Goal: Information Seeking & Learning: Learn about a topic

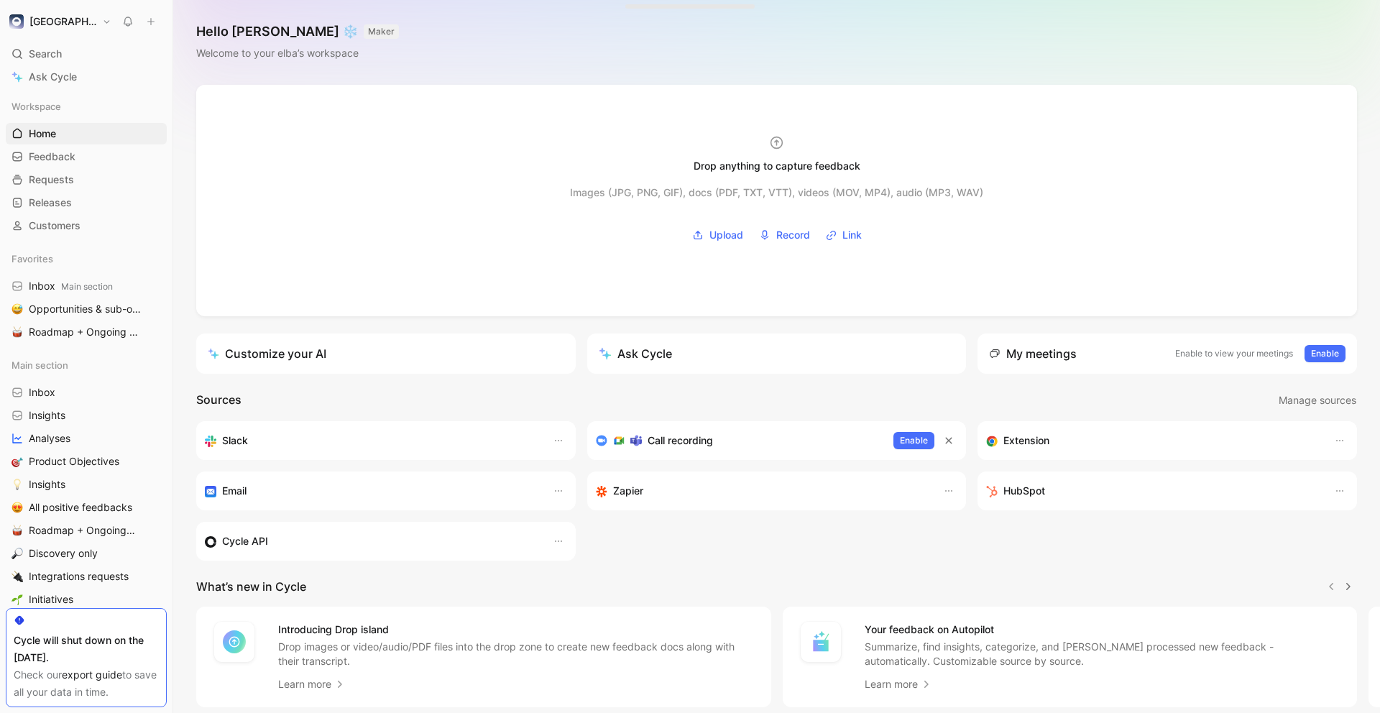
click at [182, 173] on div "Drop anything to capture feedback Images (JPG, PNG, GIF), docs (PDF, TXT, VTT),…" at bounding box center [776, 442] width 1207 height 715
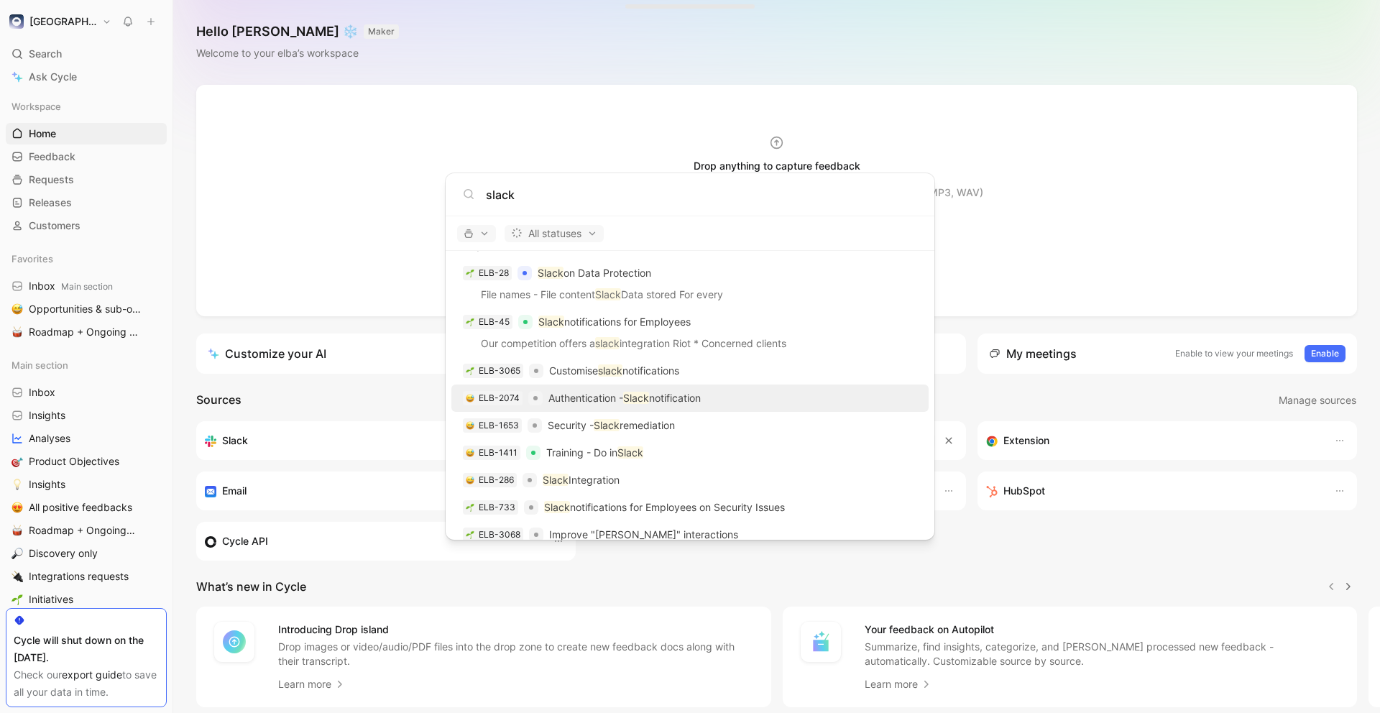
scroll to position [27, 0]
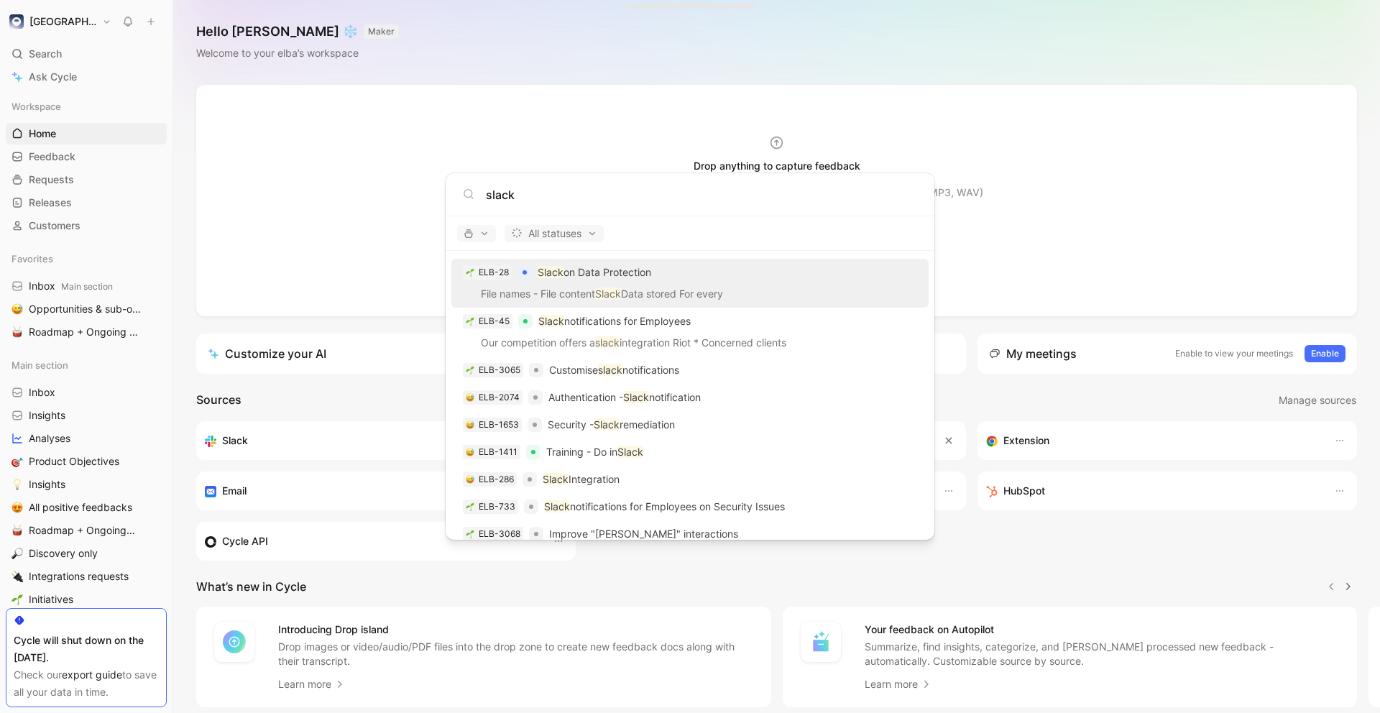
click at [729, 293] on p "File names - File content Slack Data stored For every" at bounding box center [690, 296] width 469 height 22
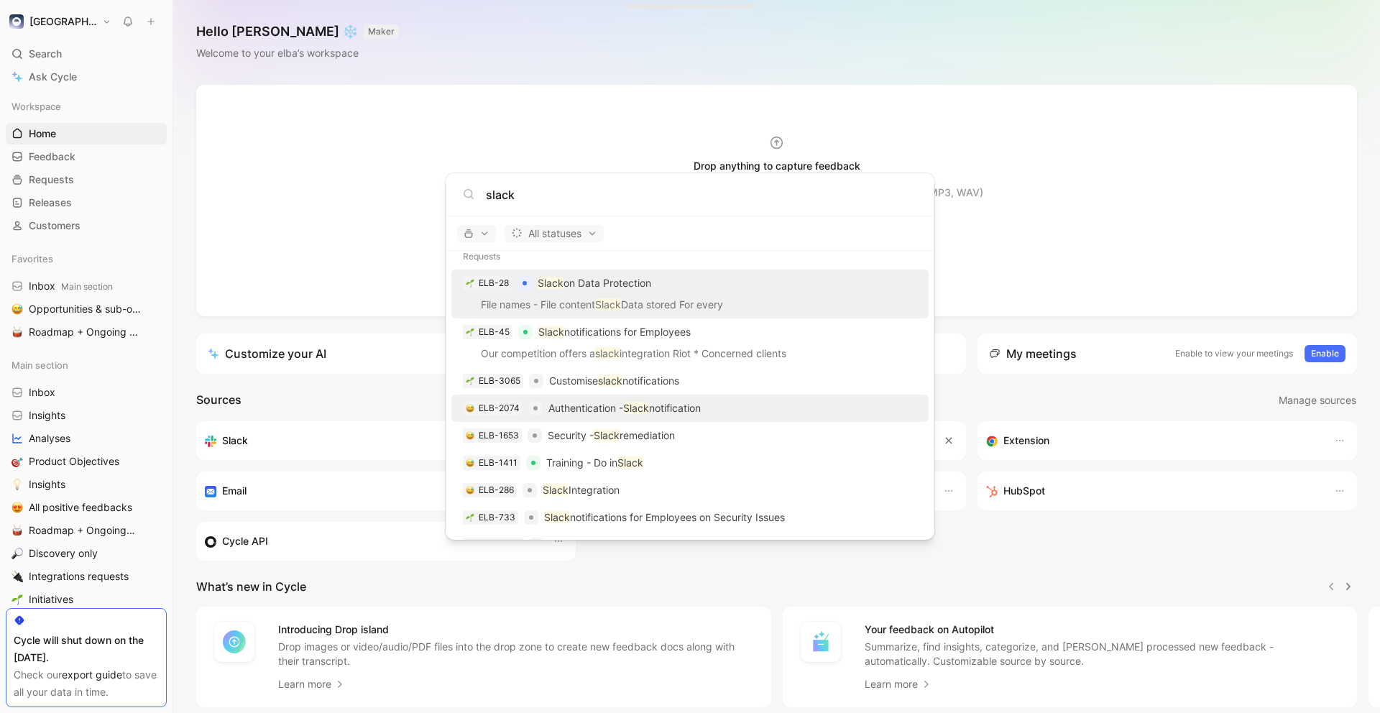
scroll to position [0, 0]
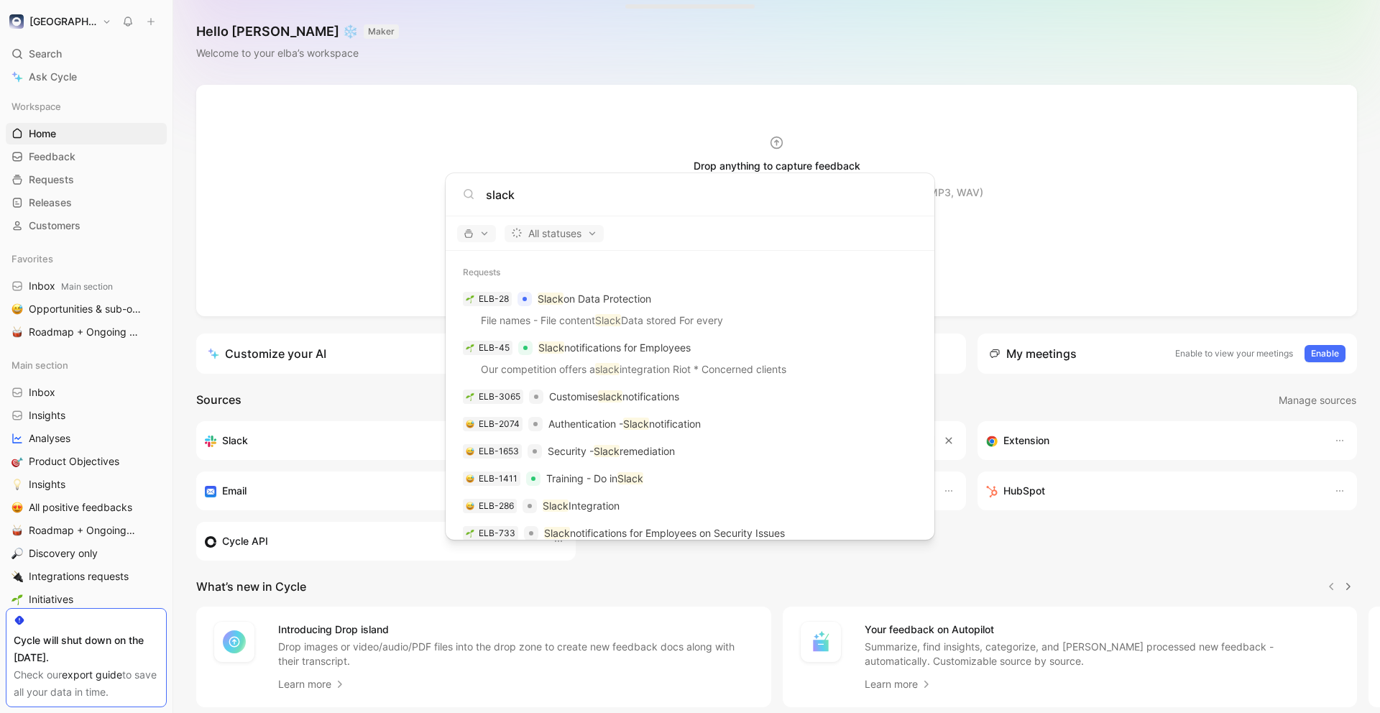
click at [638, 195] on input "slack" at bounding box center [701, 194] width 431 height 17
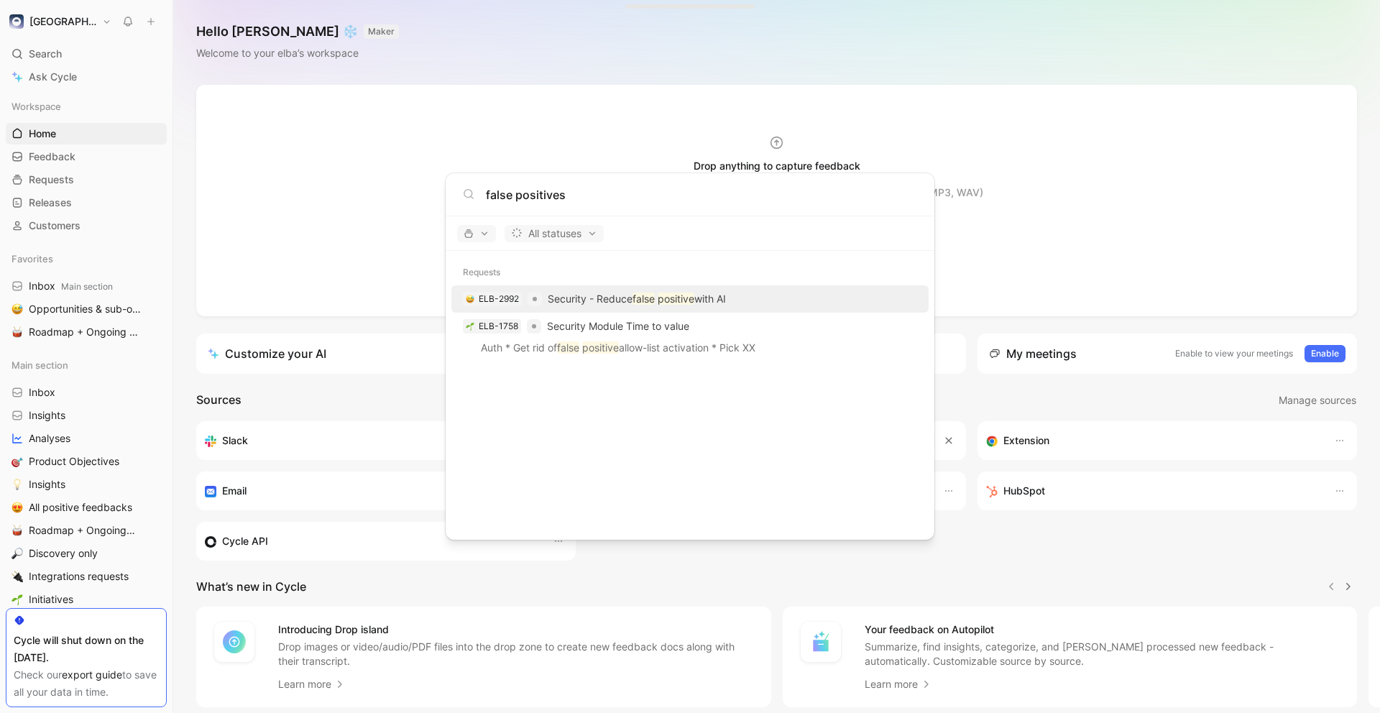
type input "false positives"
click at [707, 301] on p "Security - Reduce false positive with AI" at bounding box center [637, 298] width 178 height 17
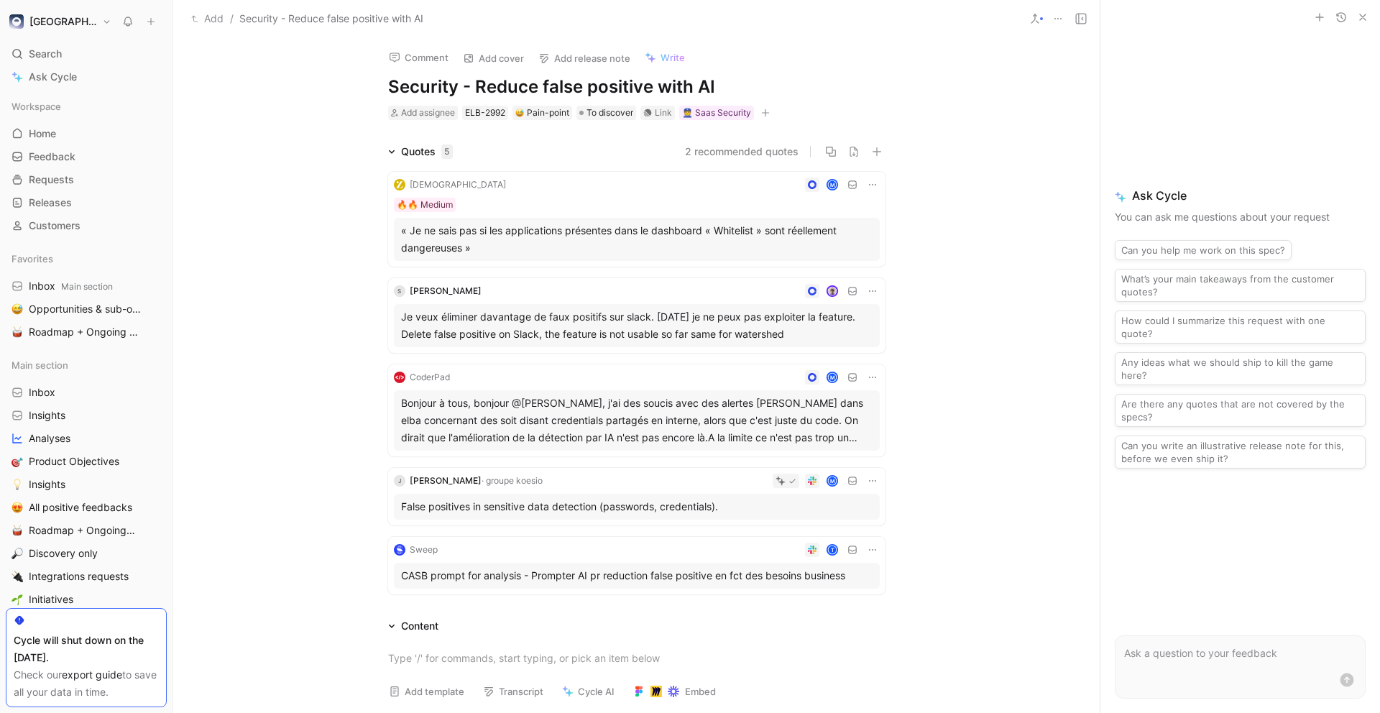
click at [898, 281] on div "Zenchef M 🔥🔥 Medium « Je ne sais pas si les applications présentes dans le dash…" at bounding box center [637, 380] width 552 height 440
click at [958, 487] on div "Quotes 5 2 recommended quotes Zenchef M 🔥🔥 Medium « Je ne sais pas si les appli…" at bounding box center [636, 371] width 927 height 457
click at [968, 561] on div "Quotes 5 2 recommended quotes Zenchef M 🔥🔥 Medium « Je ne sais pas si les appli…" at bounding box center [636, 371] width 927 height 457
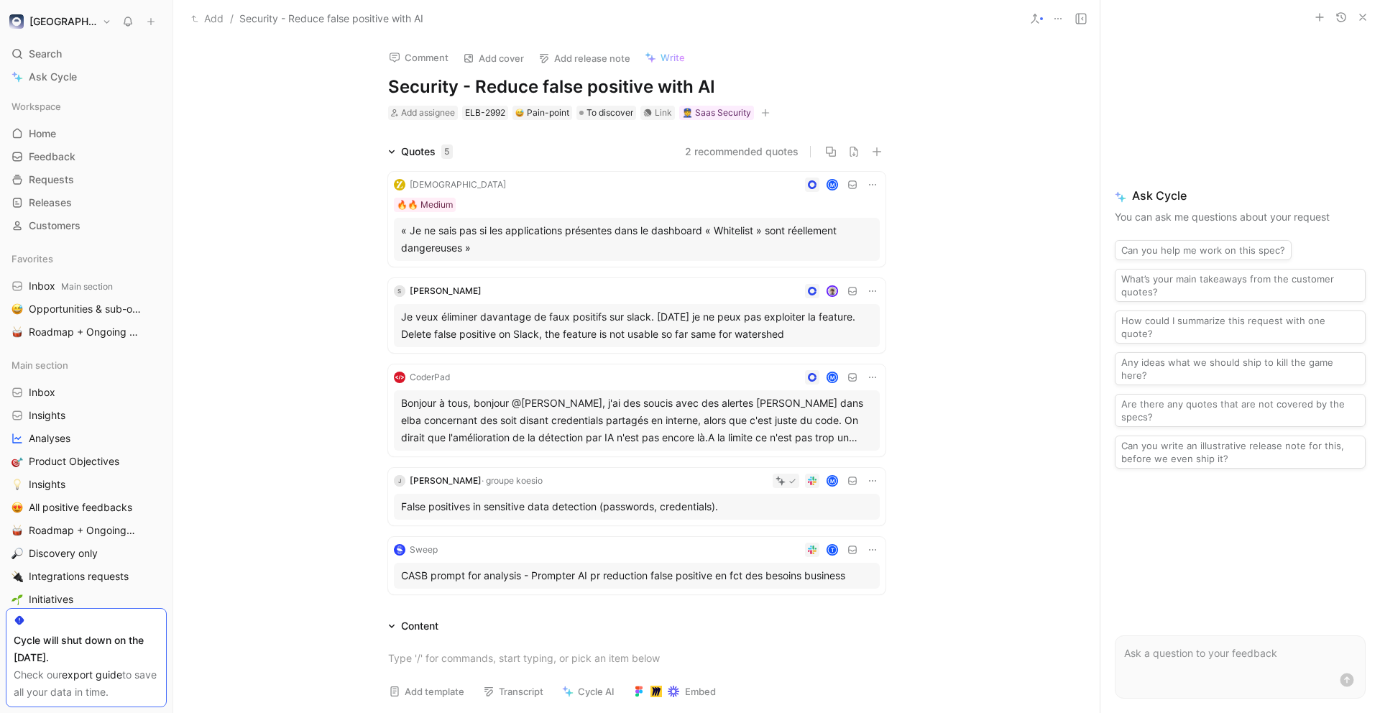
click at [968, 566] on div "Quotes 5 2 recommended quotes Zenchef M 🔥🔥 Medium « Je ne sais pas si les appli…" at bounding box center [636, 371] width 927 height 457
click at [994, 571] on div "Quotes 5 2 recommended quotes Zenchef M 🔥🔥 Medium « Je ne sais pas si les appli…" at bounding box center [636, 371] width 927 height 457
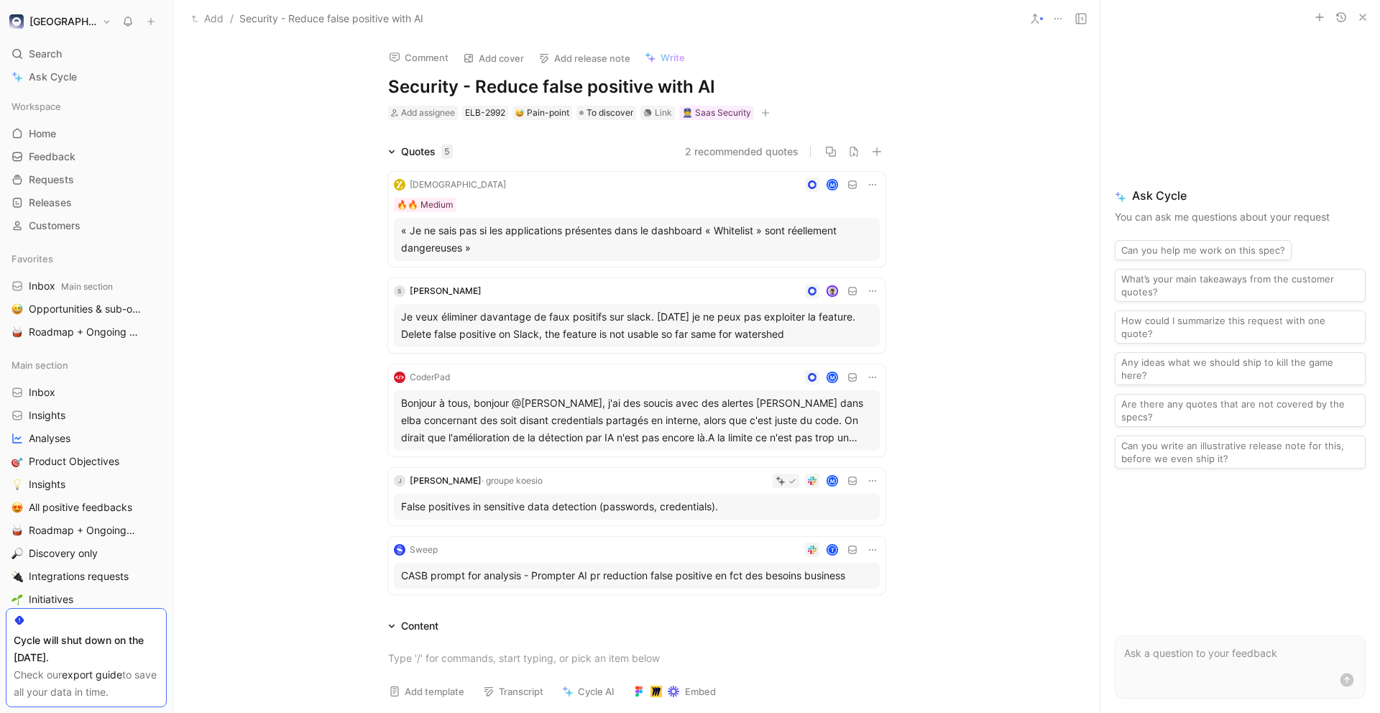
click at [994, 571] on div "Quotes 5 2 recommended quotes Zenchef M 🔥🔥 Medium « Je ne sais pas si les appli…" at bounding box center [636, 371] width 927 height 457
click at [986, 513] on div "Quotes 5 2 recommended quotes Zenchef M 🔥🔥 Medium « Je ne sais pas si les appli…" at bounding box center [636, 371] width 927 height 457
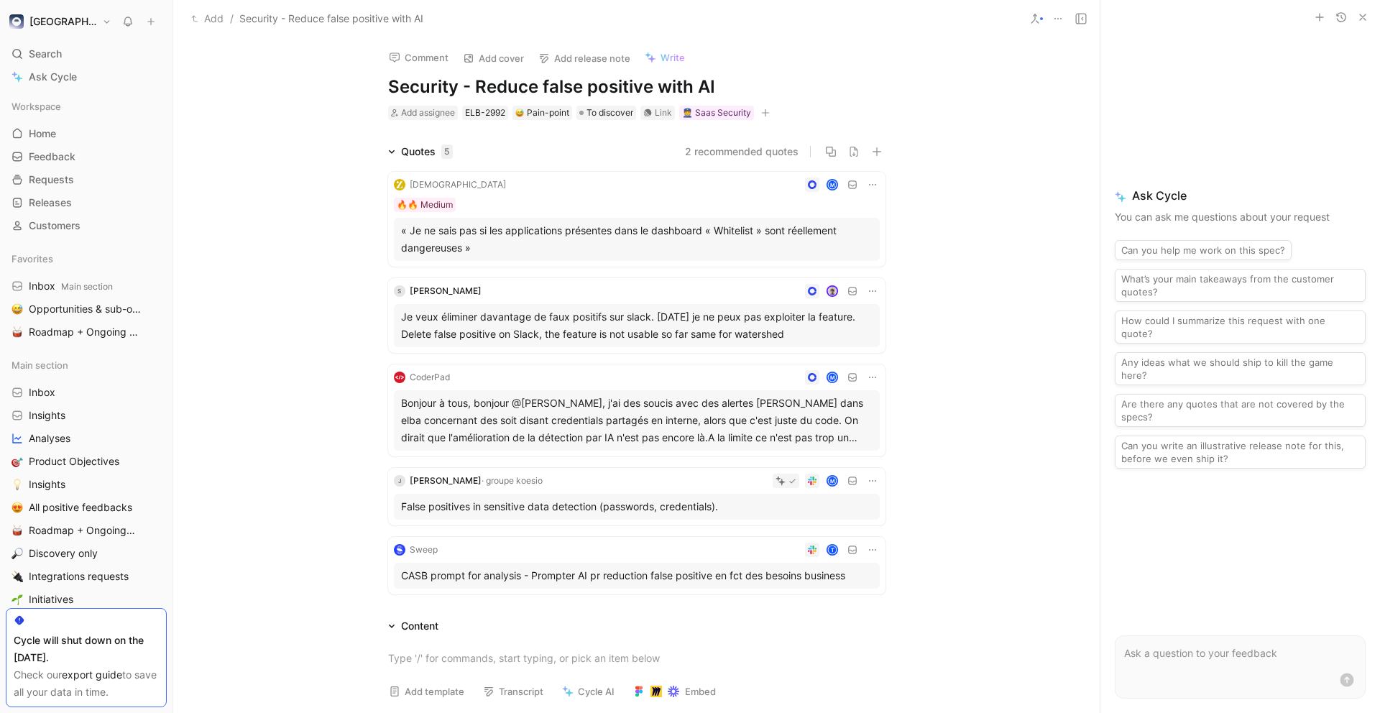
click at [938, 377] on div "Quotes 5 2 recommended quotes Zenchef M 🔥🔥 Medium « Je ne sais pas si les appli…" at bounding box center [636, 371] width 927 height 457
